Goal: Task Accomplishment & Management: Complete application form

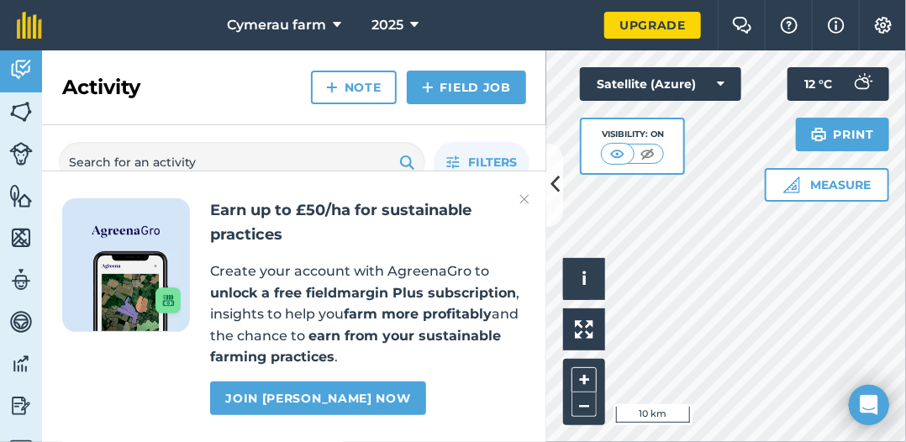
click at [527, 194] on img at bounding box center [525, 199] width 10 height 20
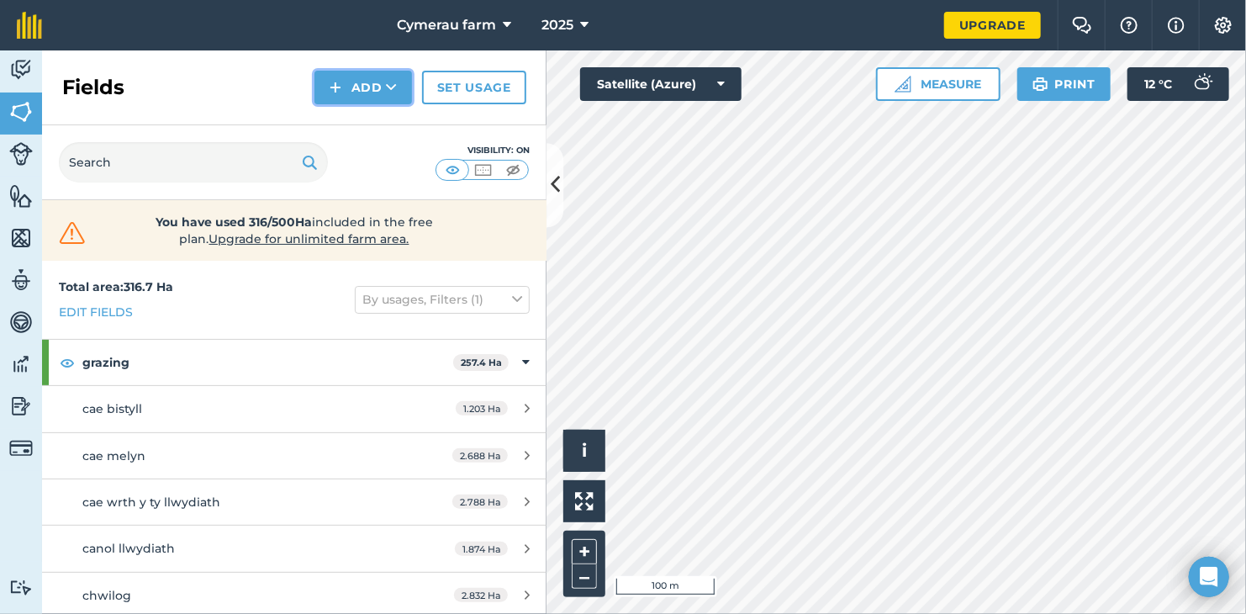
click at [378, 91] on button "Add" at bounding box center [363, 88] width 98 height 34
click at [383, 127] on link "Draw" at bounding box center [363, 125] width 92 height 37
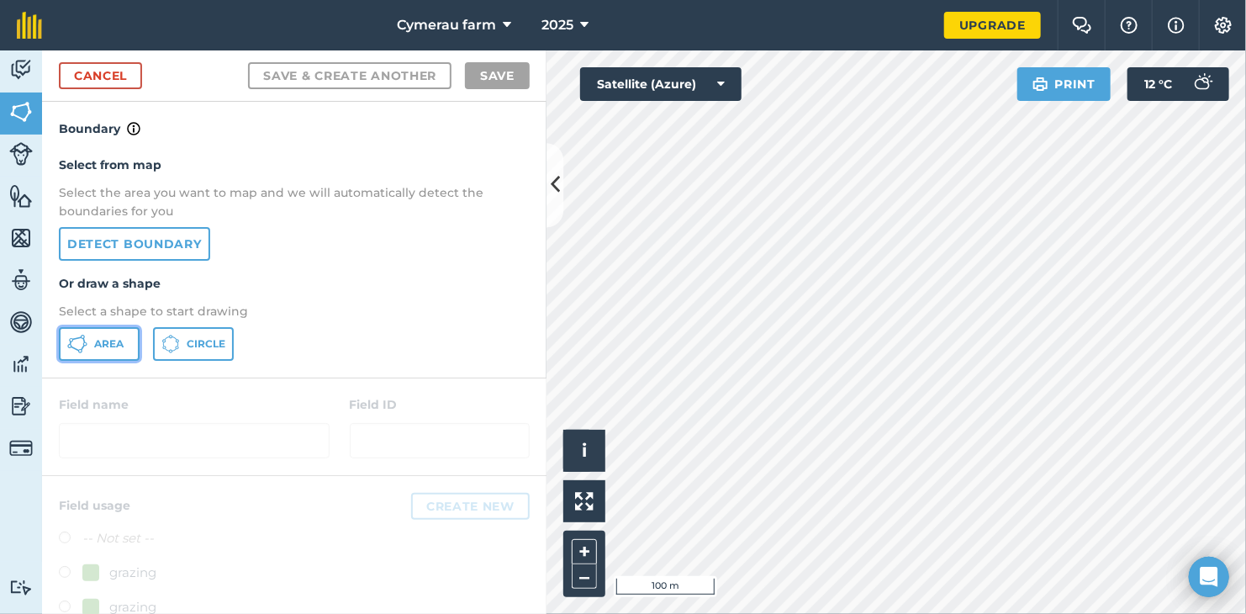
click at [119, 344] on span "Area" at bounding box center [108, 343] width 29 height 13
click at [905, 18] on div "Cymerau farm 2025 Upgrade Farm Chat Help Info Settings Map printing is not avai…" at bounding box center [623, 307] width 1246 height 614
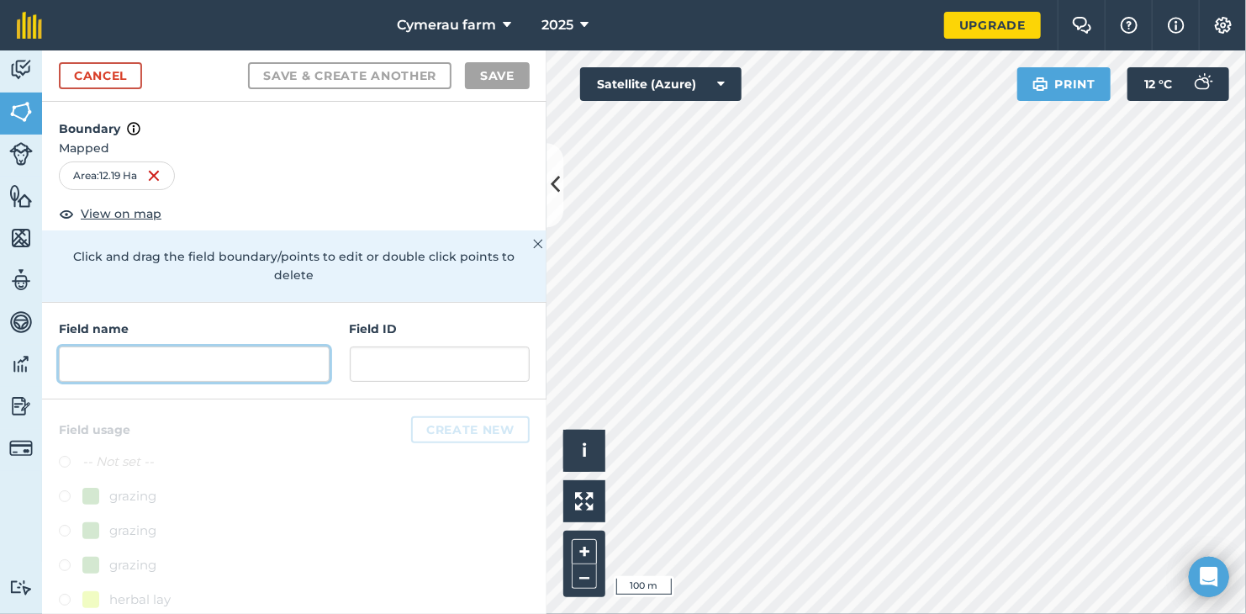
click at [250, 351] on input "text" at bounding box center [194, 363] width 271 height 35
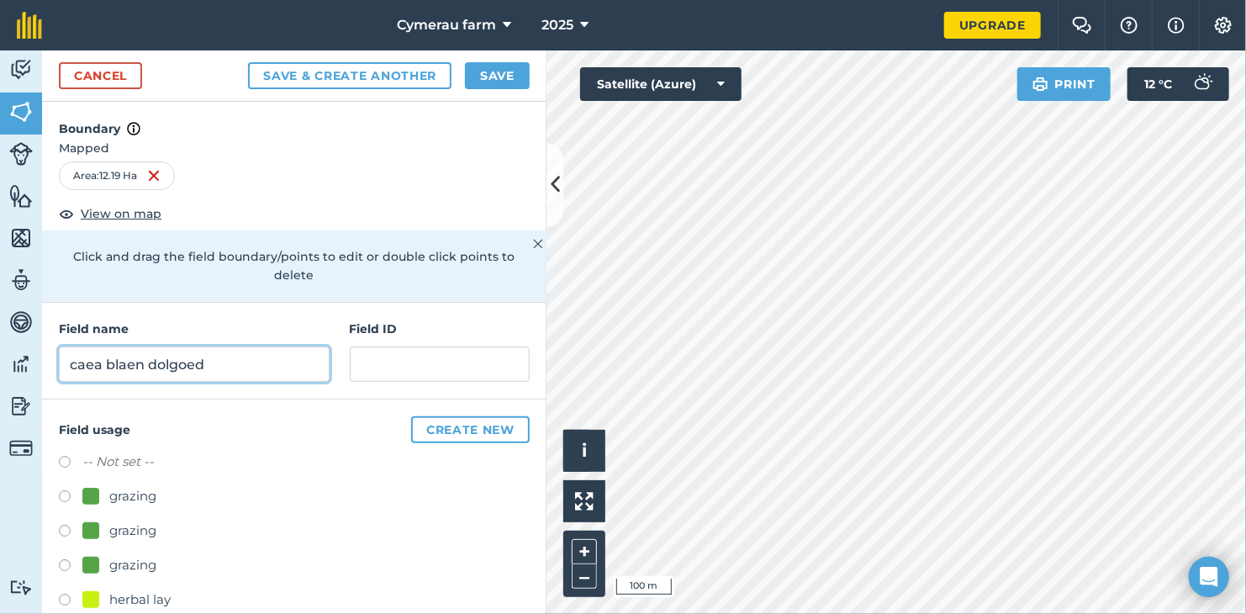
type input "caea blaen dolgoed"
click at [134, 441] on div "grazing" at bounding box center [132, 496] width 47 height 20
radio input "true"
click at [502, 80] on button "Save" at bounding box center [497, 75] width 65 height 27
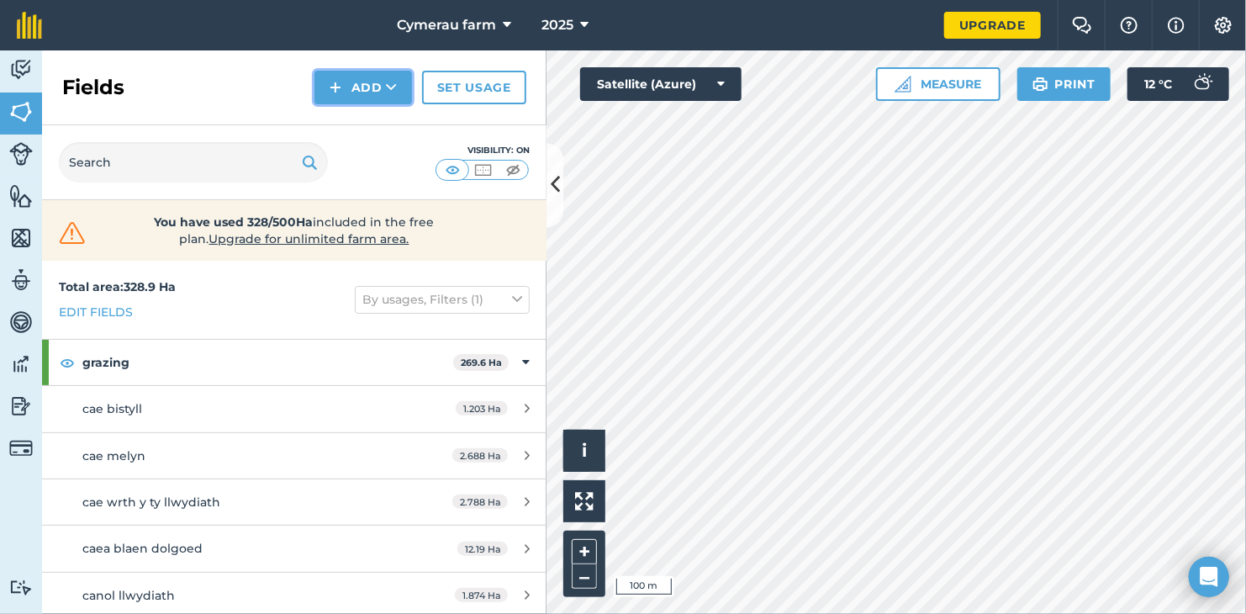
click at [360, 90] on button "Add" at bounding box center [363, 88] width 98 height 34
click at [371, 125] on link "Draw" at bounding box center [363, 125] width 92 height 37
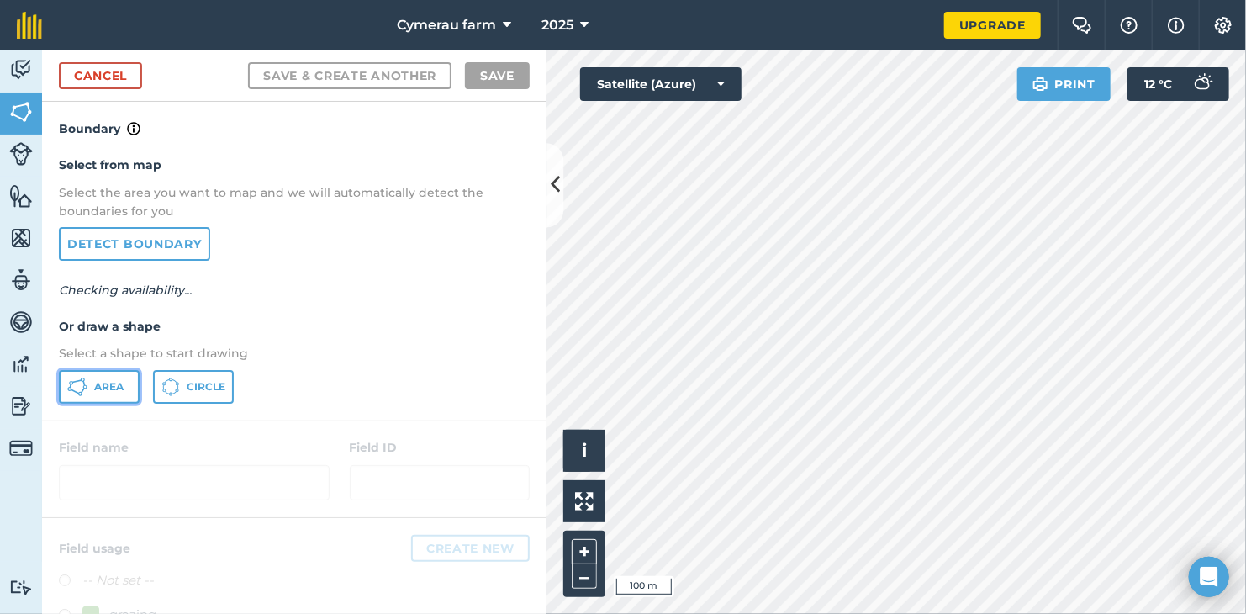
click at [115, 385] on span "Area" at bounding box center [108, 386] width 29 height 13
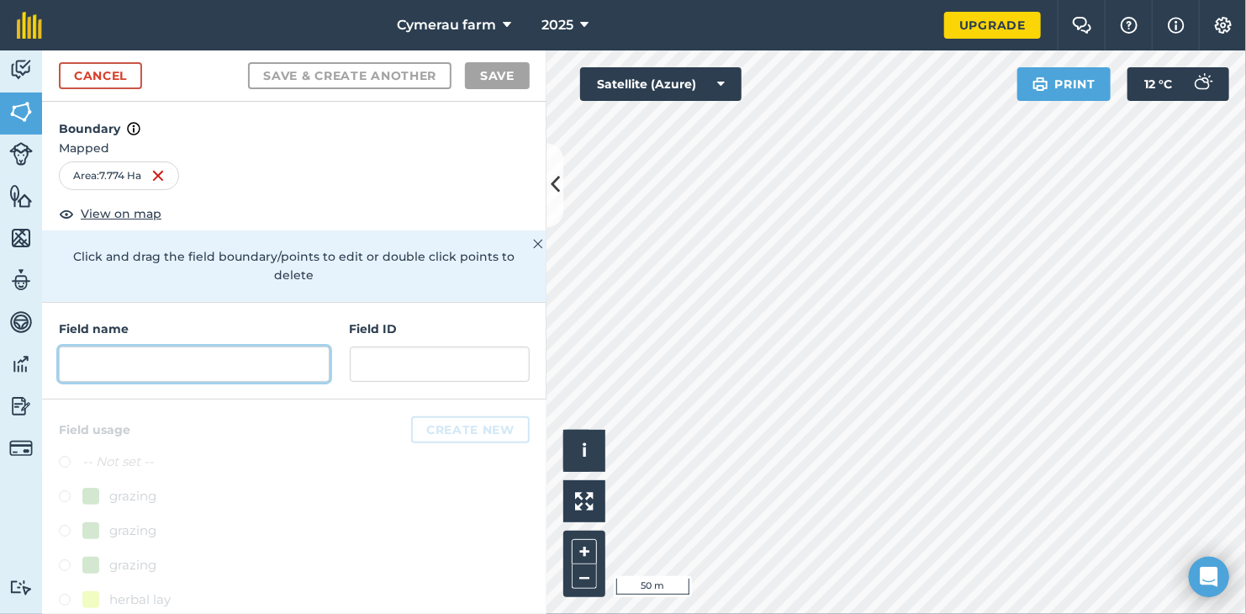
click at [137, 362] on input "text" at bounding box center [194, 363] width 271 height 35
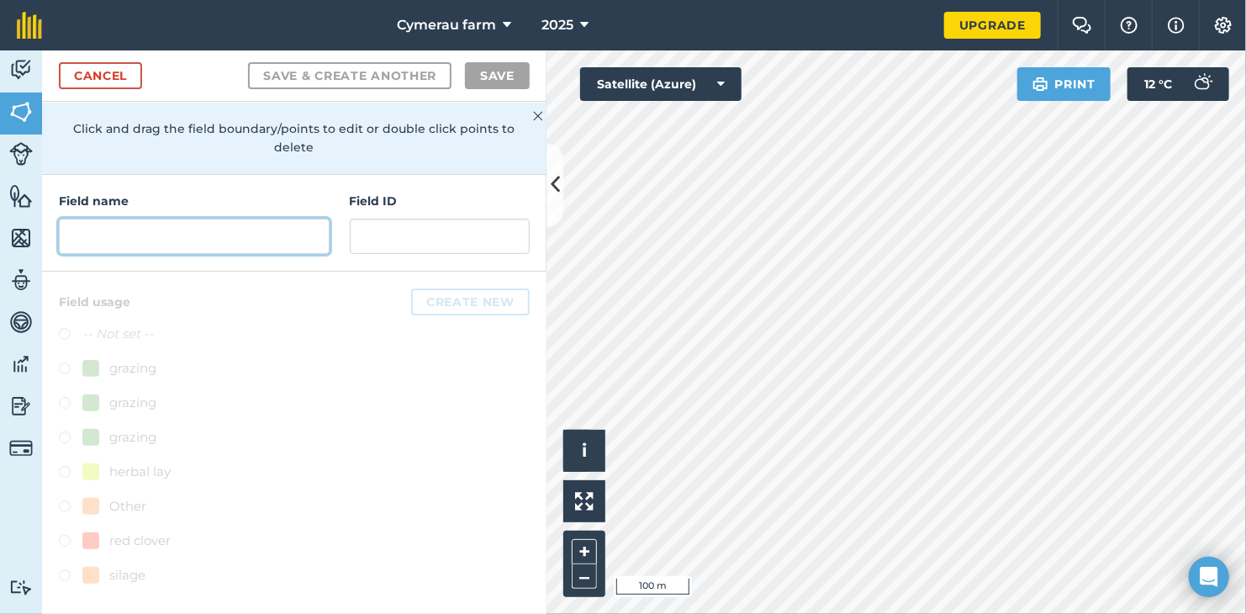
click at [198, 238] on input "text" at bounding box center [194, 236] width 271 height 35
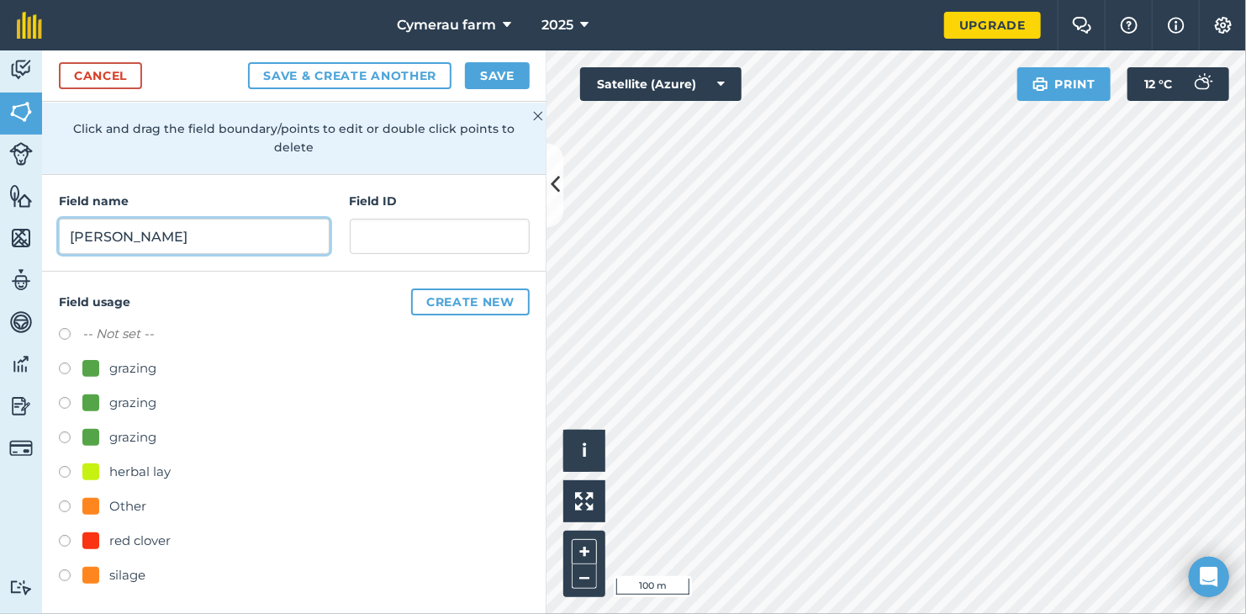
type input "[PERSON_NAME]"
click at [110, 367] on div "grazing" at bounding box center [132, 368] width 47 height 20
radio input "true"
click at [493, 80] on button "Save" at bounding box center [497, 75] width 65 height 27
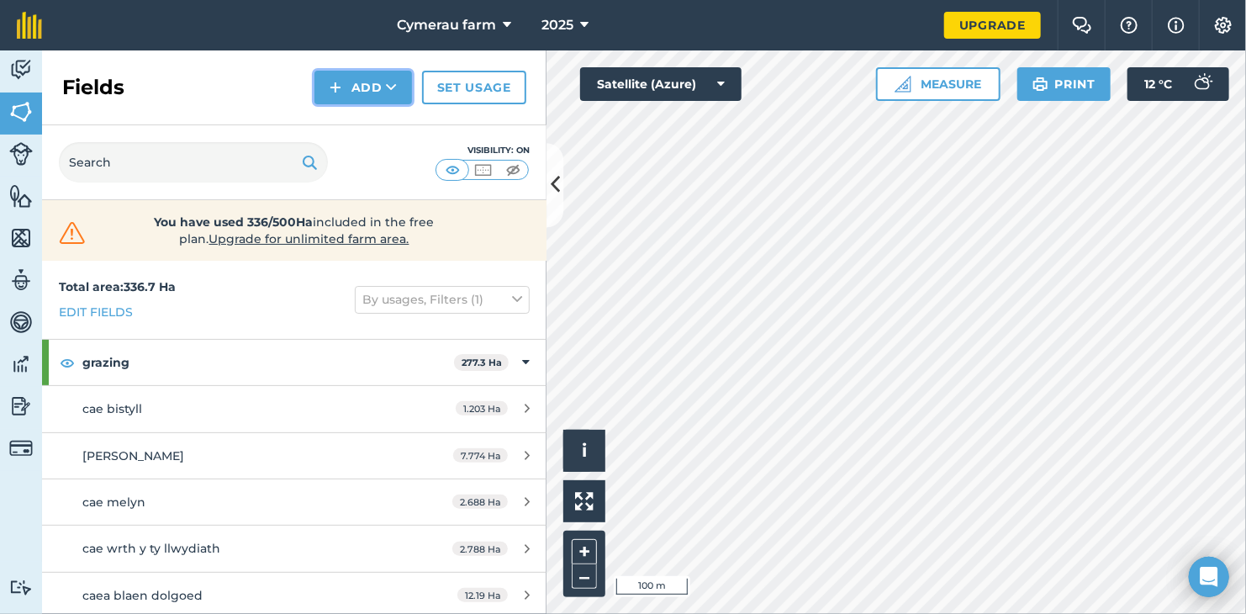
click at [384, 97] on button "Add" at bounding box center [363, 88] width 98 height 34
click at [383, 120] on link "Draw" at bounding box center [363, 125] width 92 height 37
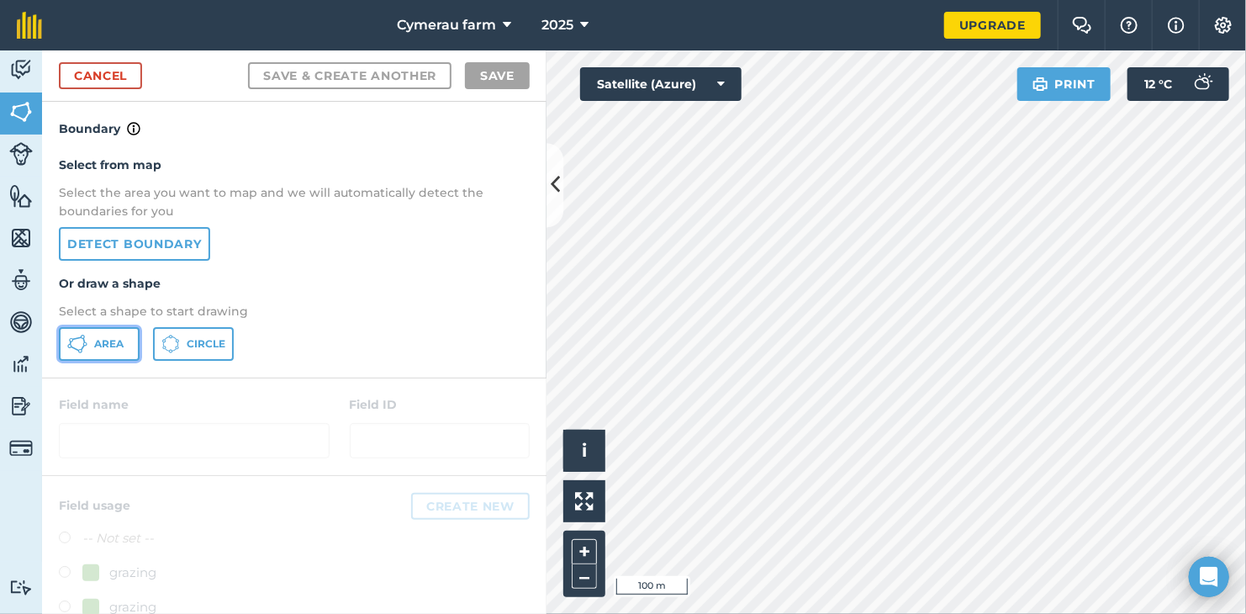
click at [103, 351] on button "Area" at bounding box center [99, 344] width 81 height 34
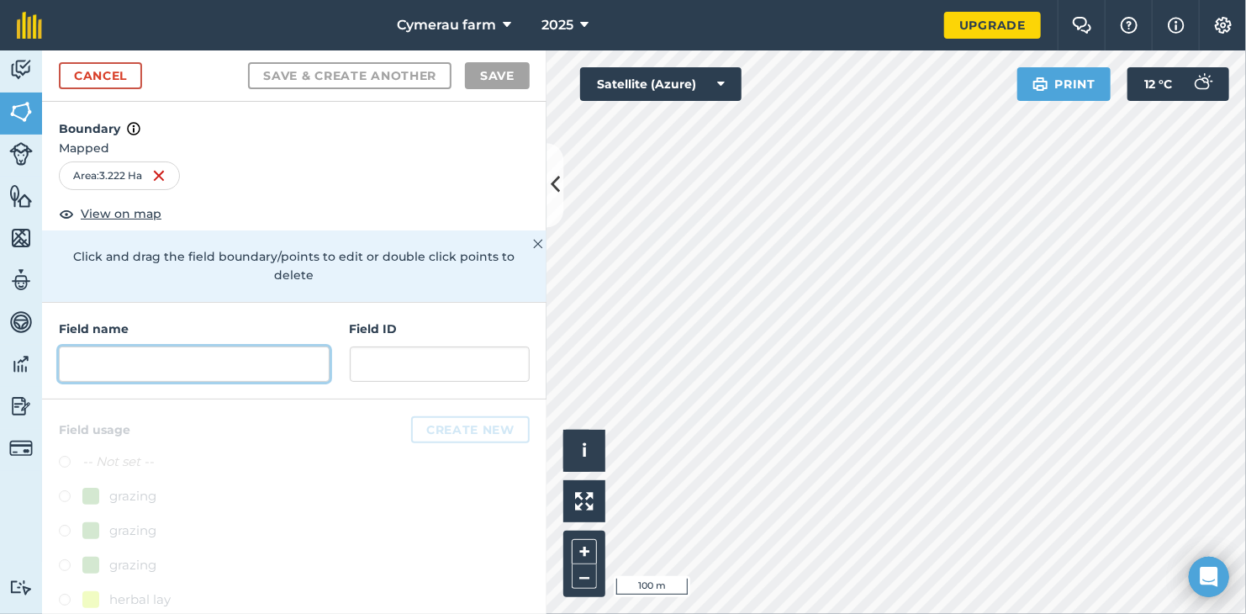
click at [255, 359] on input "text" at bounding box center [194, 363] width 271 height 35
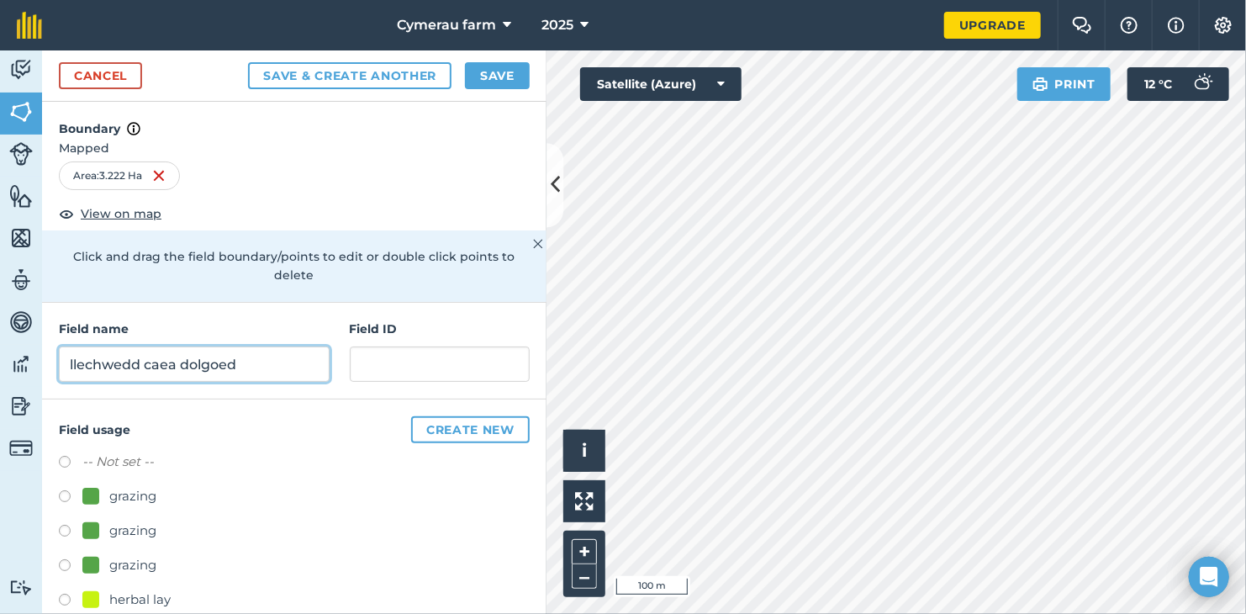
type input "llechwedd caea dolgoed"
click at [130, 441] on div "grazing" at bounding box center [132, 496] width 47 height 20
radio input "true"
click at [492, 74] on button "Save" at bounding box center [497, 75] width 65 height 27
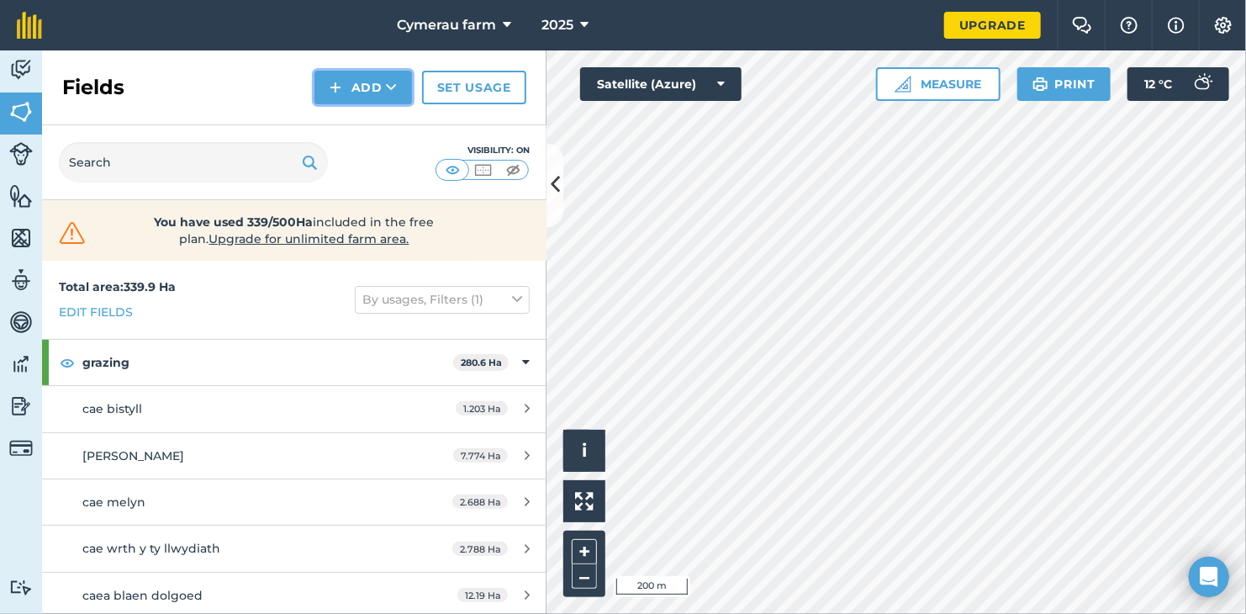
click at [387, 92] on icon at bounding box center [391, 87] width 11 height 17
click at [383, 124] on link "Draw" at bounding box center [363, 125] width 92 height 37
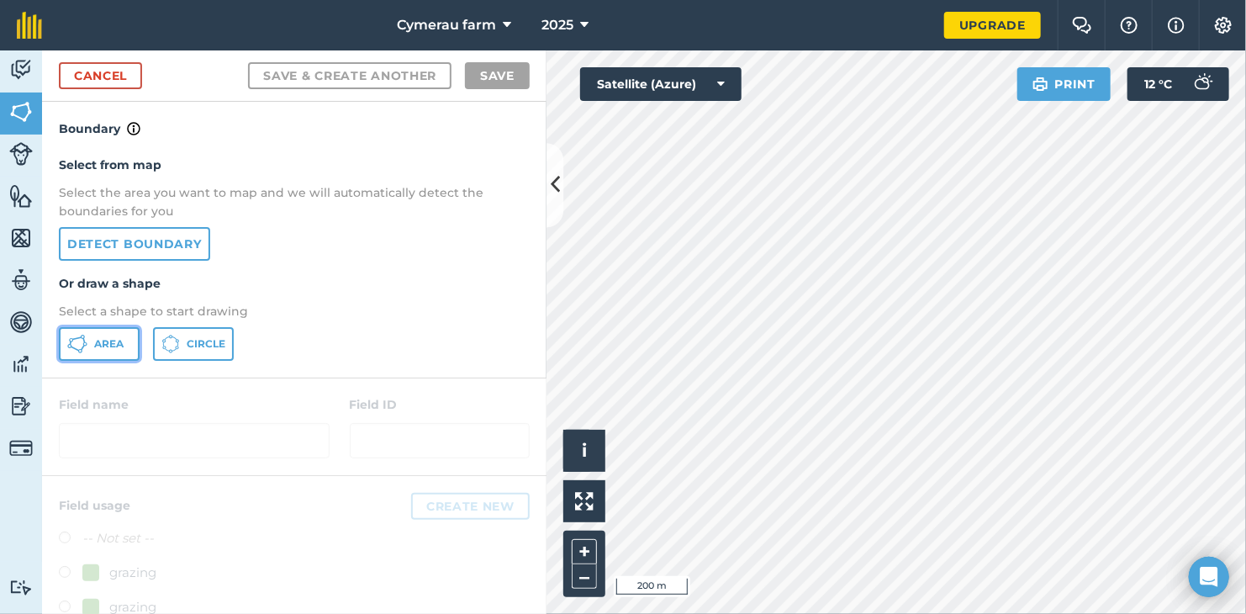
click at [128, 342] on button "Area" at bounding box center [99, 344] width 81 height 34
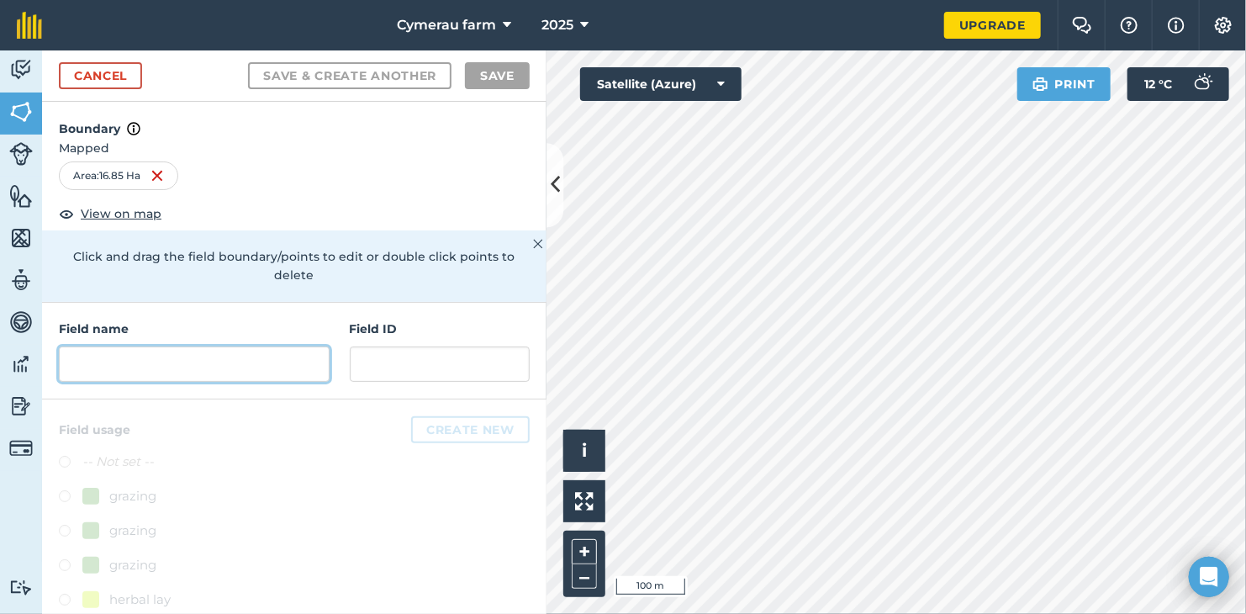
click at [200, 361] on input "text" at bounding box center [194, 363] width 271 height 35
click at [120, 370] on input "text" at bounding box center [194, 363] width 271 height 35
type input "c"
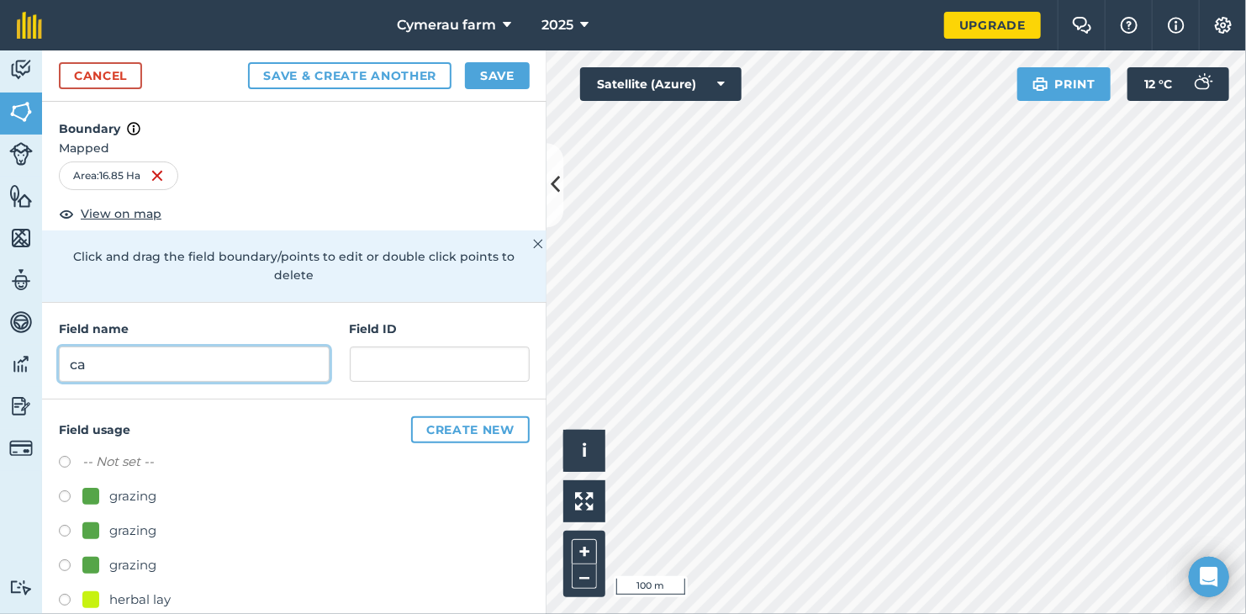
type input "ca"
click at [141, 441] on div "grazing" at bounding box center [132, 496] width 47 height 20
radio input "true"
click at [173, 372] on input "ca" at bounding box center [194, 363] width 271 height 35
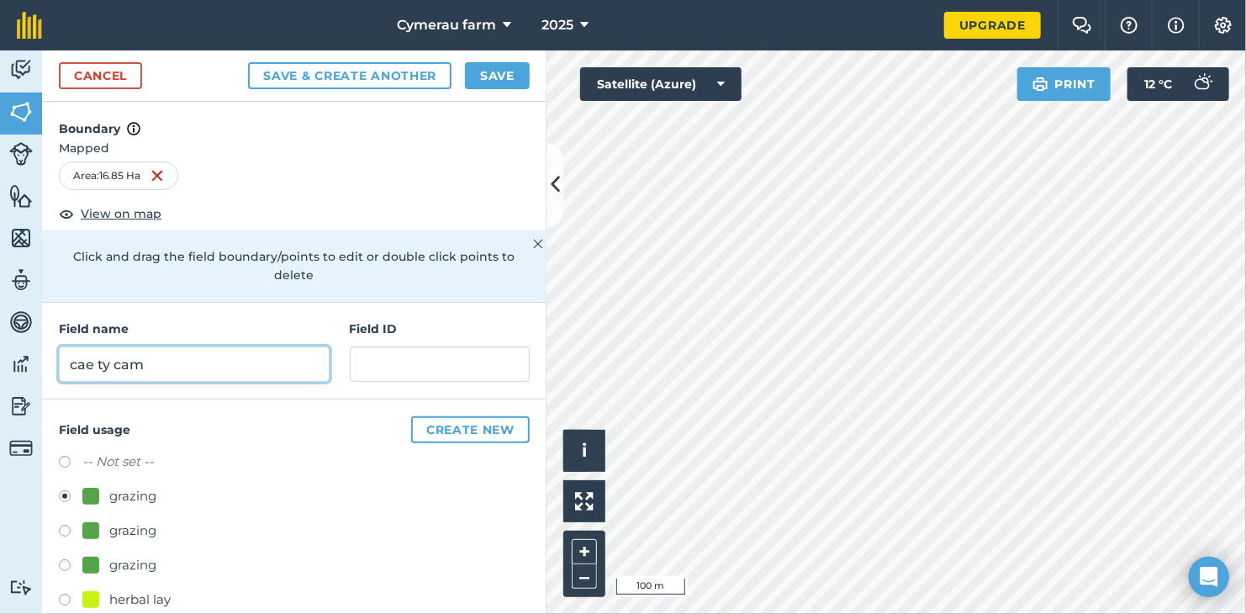
type input "cae ty cam"
click at [489, 72] on button "Save" at bounding box center [497, 75] width 65 height 27
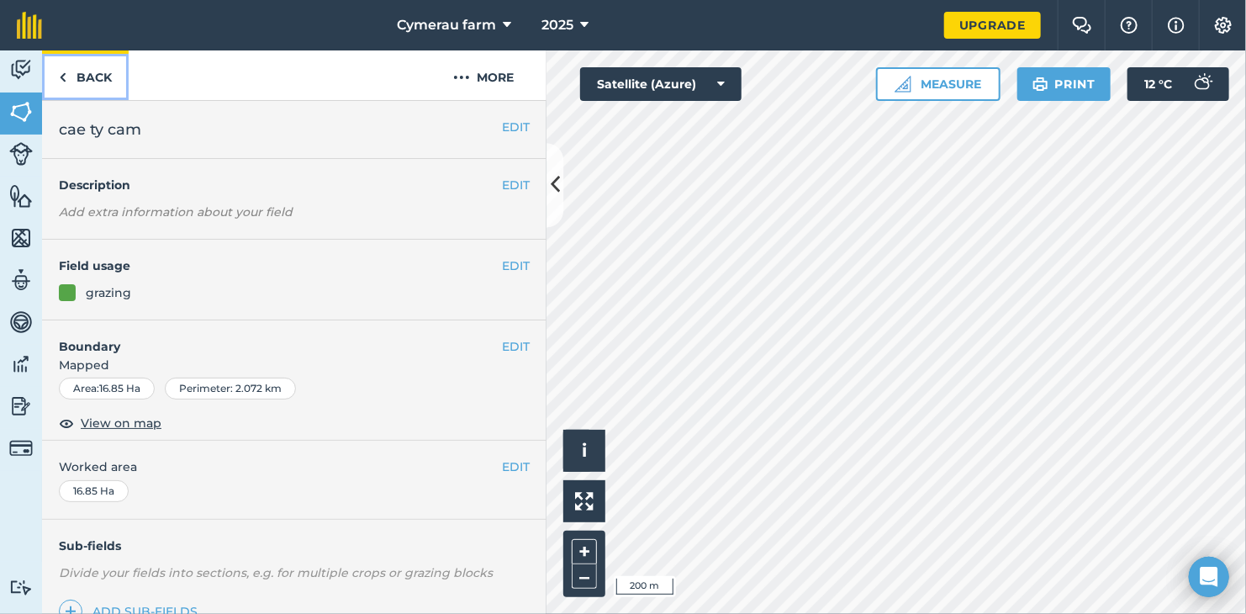
click at [67, 85] on link "Back" at bounding box center [85, 75] width 87 height 50
click at [66, 72] on link "Back" at bounding box center [85, 75] width 87 height 50
